Goal: Task Accomplishment & Management: Use online tool/utility

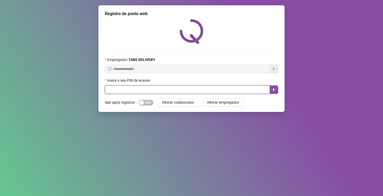
click at [140, 94] on input "text" at bounding box center [187, 90] width 165 height 9
type input "*****"
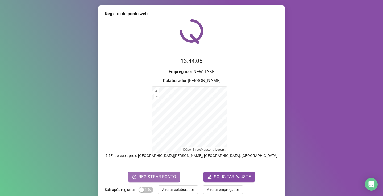
click at [155, 180] on button "REGISTRAR PONTO" at bounding box center [154, 177] width 52 height 11
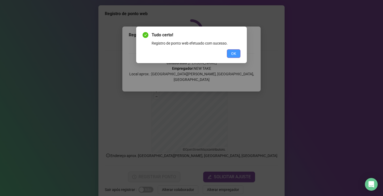
click at [234, 54] on span "OK" at bounding box center [233, 54] width 5 height 6
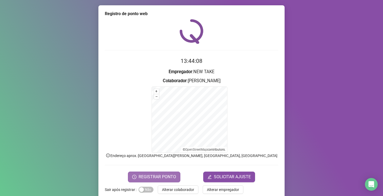
click at [147, 174] on span "REGISTRAR PONTO" at bounding box center [156, 177] width 37 height 6
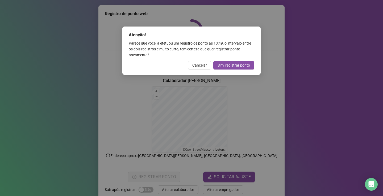
click at [156, 196] on html "Página inicial Registrar ponto Espelho de ponto Meus registros Minhas solicitaç…" at bounding box center [191, 98] width 383 height 196
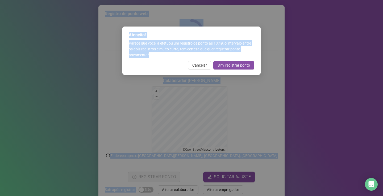
click at [203, 64] on span "Cancelar" at bounding box center [199, 65] width 15 height 6
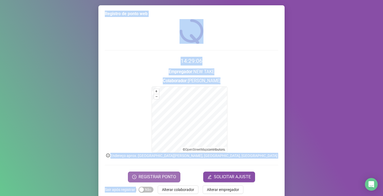
click at [148, 179] on span "REGISTRAR PONTO" at bounding box center [156, 177] width 37 height 6
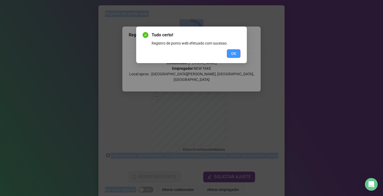
click at [233, 50] on button "OK" at bounding box center [234, 53] width 14 height 9
